Goal: Transaction & Acquisition: Purchase product/service

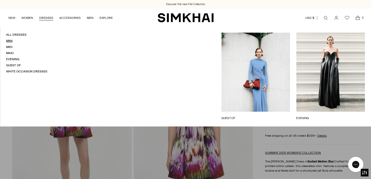
click at [7, 39] on link "Mini" at bounding box center [9, 41] width 6 height 4
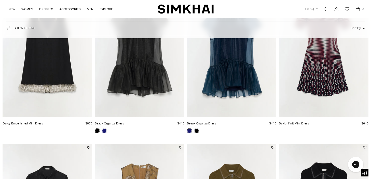
scroll to position [244, 0]
